Goal: Information Seeking & Learning: Learn about a topic

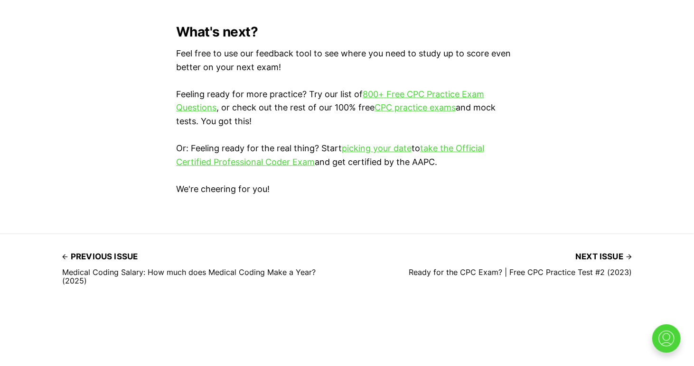
scroll to position [2752, 0]
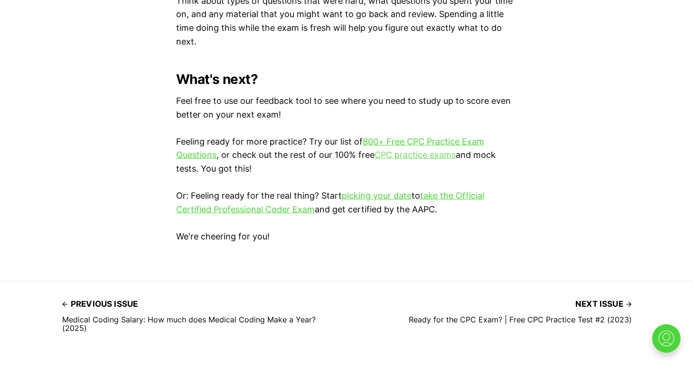
click at [420, 155] on link "CPC practice exams" at bounding box center [414, 155] width 81 height 10
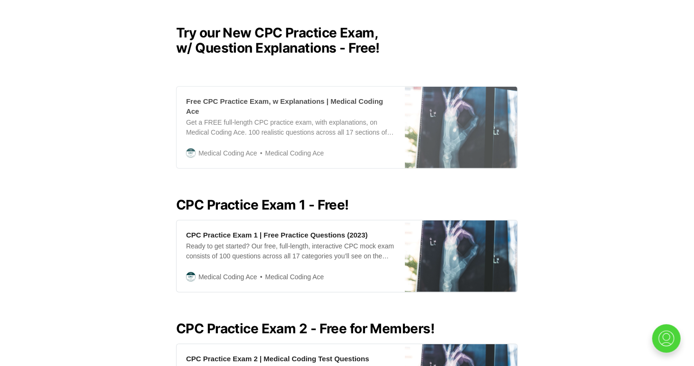
scroll to position [237, 0]
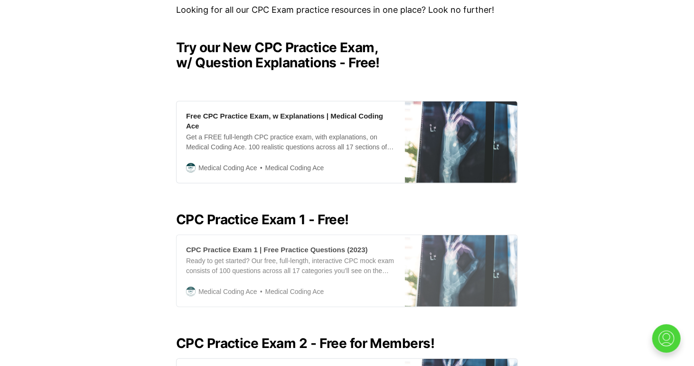
click at [268, 256] on div "Ready to get started? Our free, full-length, interactive CPC mock exam consists…" at bounding box center [290, 266] width 209 height 20
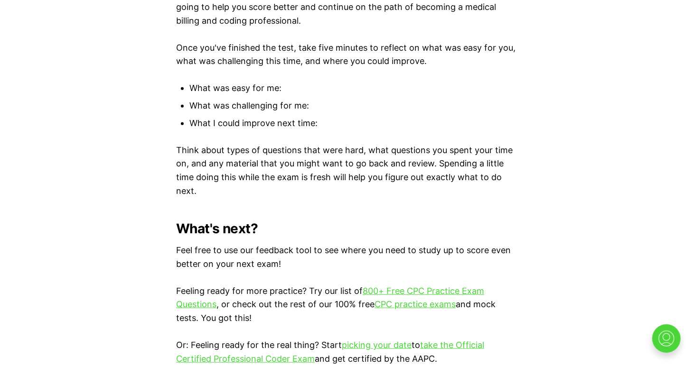
scroll to position [2752, 0]
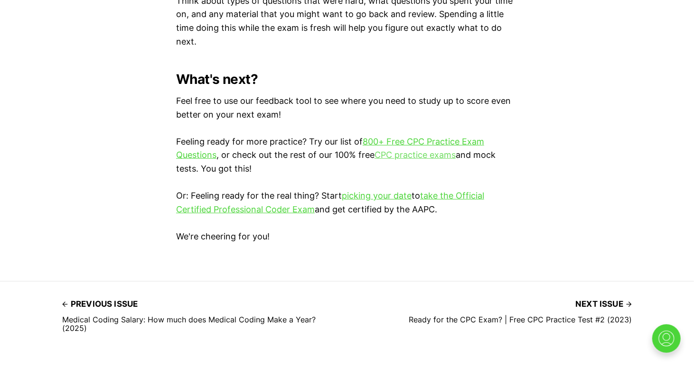
click at [408, 156] on link "CPC practice exams" at bounding box center [414, 155] width 81 height 10
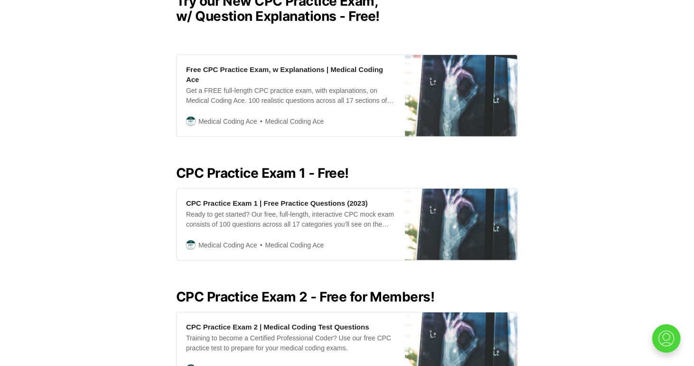
scroll to position [285, 0]
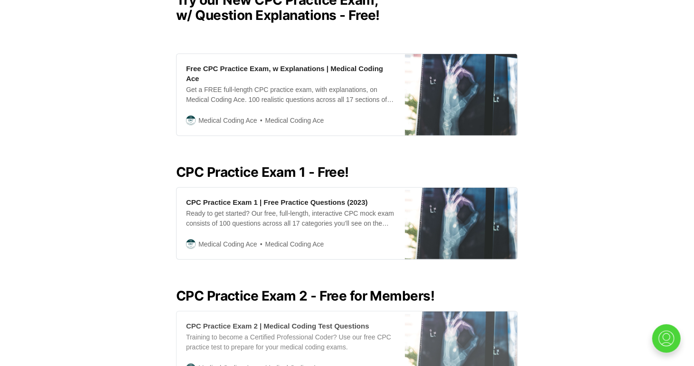
click at [313, 333] on div "Training to become a Certified Professional Coder? Use our free CPC practice te…" at bounding box center [290, 343] width 209 height 20
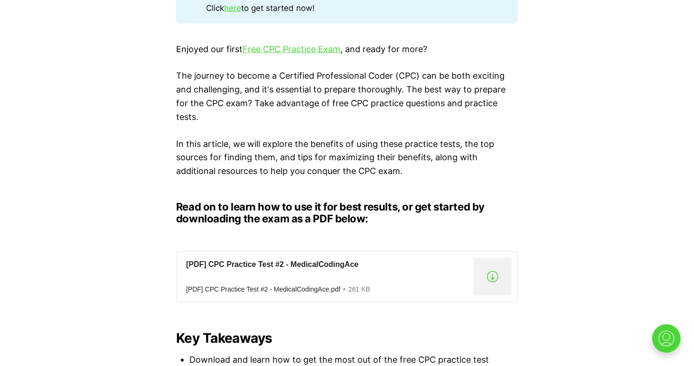
scroll to position [664, 0]
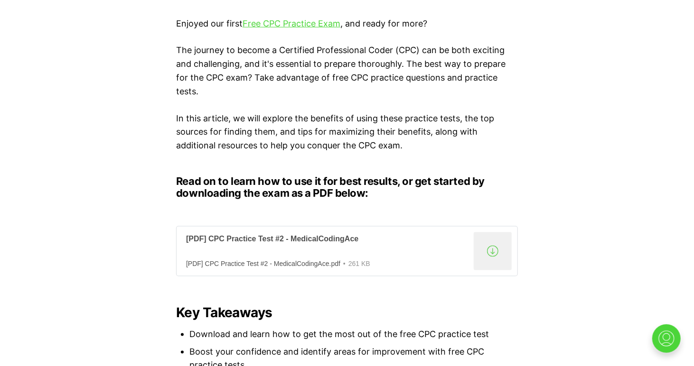
click at [247, 265] on div "[PDF] CPC Practice Test #2 - MedicalCodingAce.pdf" at bounding box center [263, 264] width 154 height 8
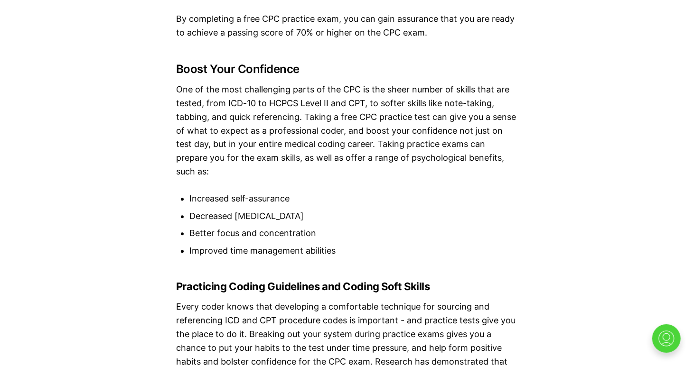
scroll to position [1281, 0]
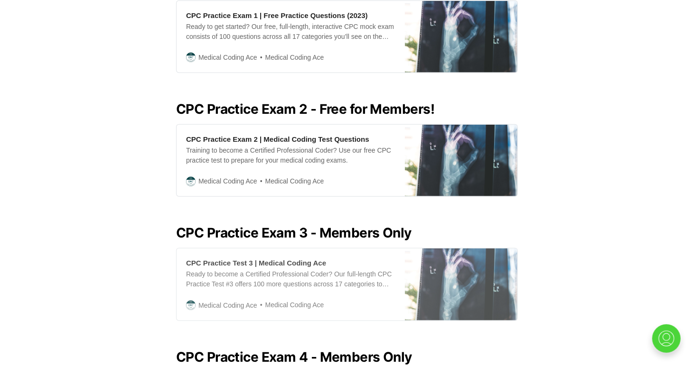
scroll to position [522, 0]
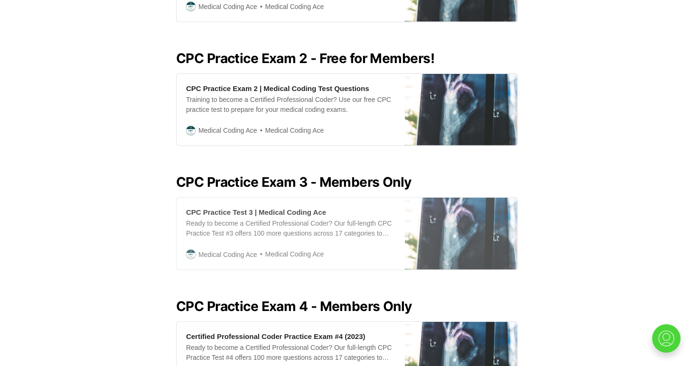
click at [241, 225] on div "Ready to become a Certified Professional Coder? Our full-length CPC Practice Te…" at bounding box center [290, 229] width 209 height 20
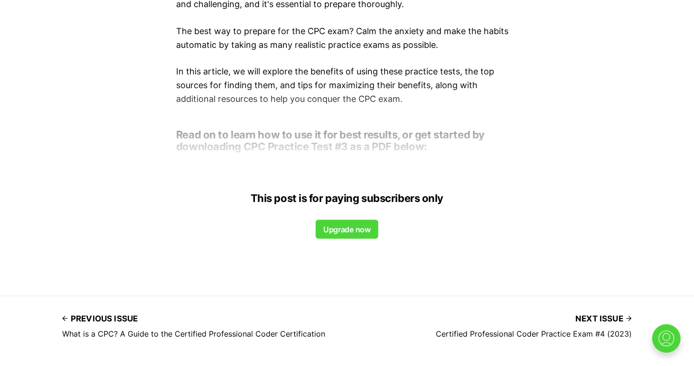
scroll to position [664, 0]
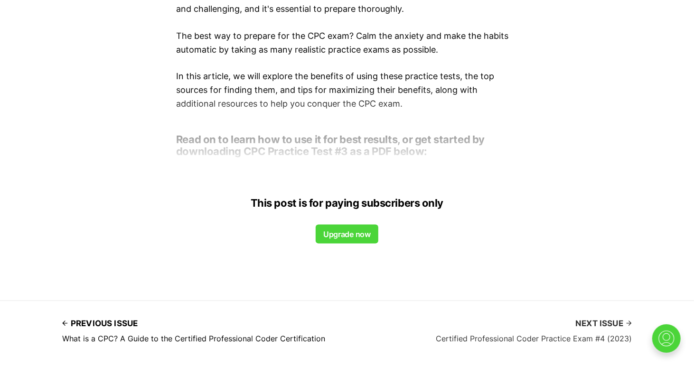
click at [594, 322] on span "Next issue" at bounding box center [603, 323] width 56 height 15
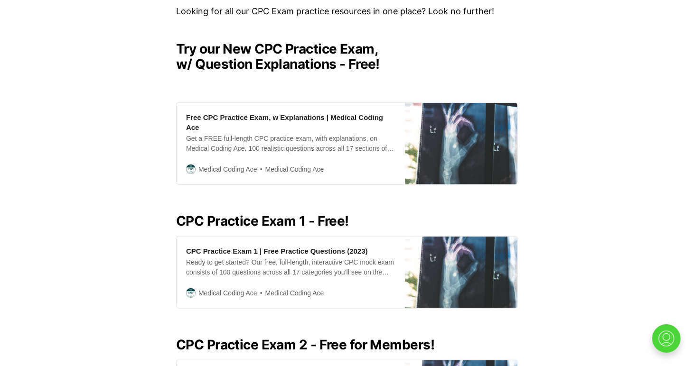
scroll to position [238, 0]
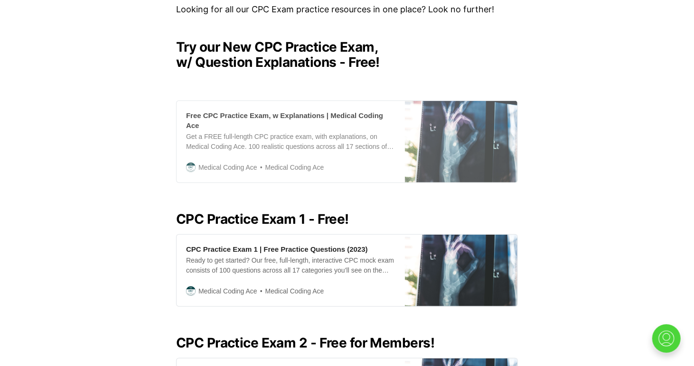
click at [228, 132] on div "Get a FREE full-length CPC practice exam, with explanations, on Medical Coding …" at bounding box center [290, 142] width 209 height 20
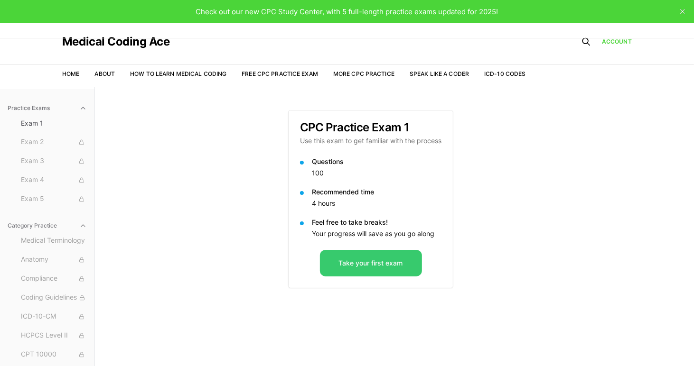
click at [377, 266] on button "Take your first exam" at bounding box center [371, 263] width 102 height 27
